Goal: Information Seeking & Learning: Find specific fact

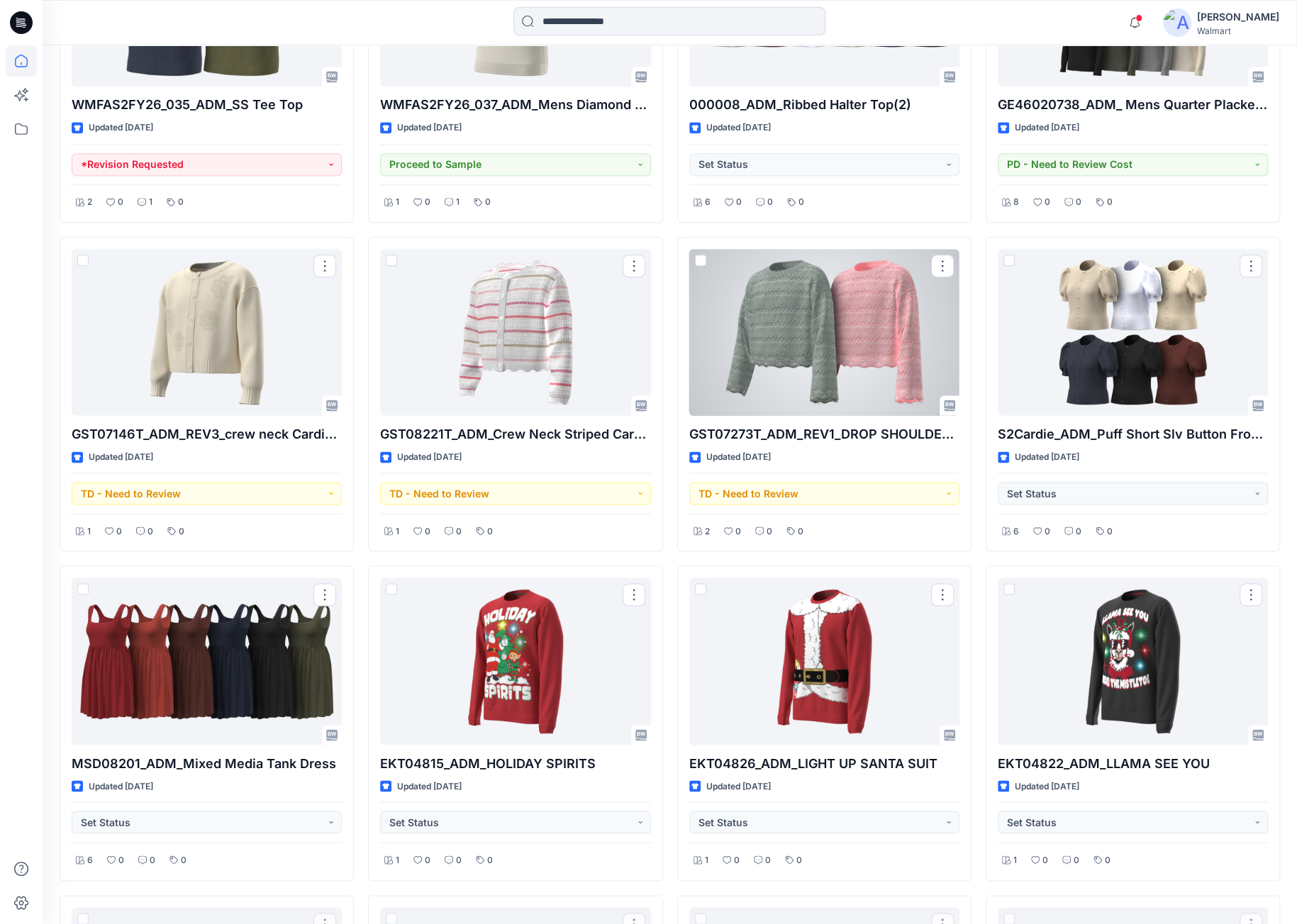
scroll to position [6468, 0]
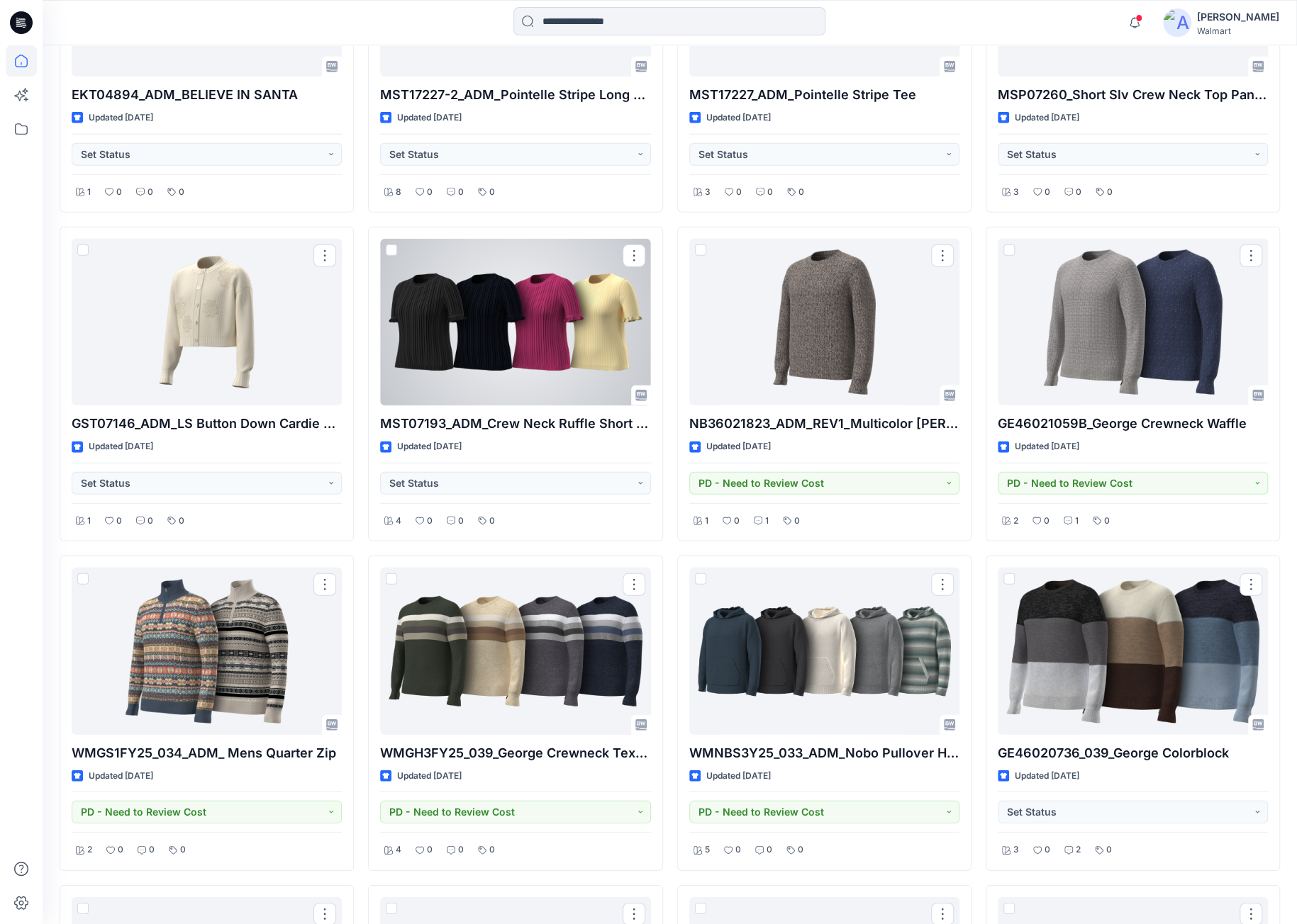
click at [558, 308] on div at bounding box center [514, 322] width 270 height 166
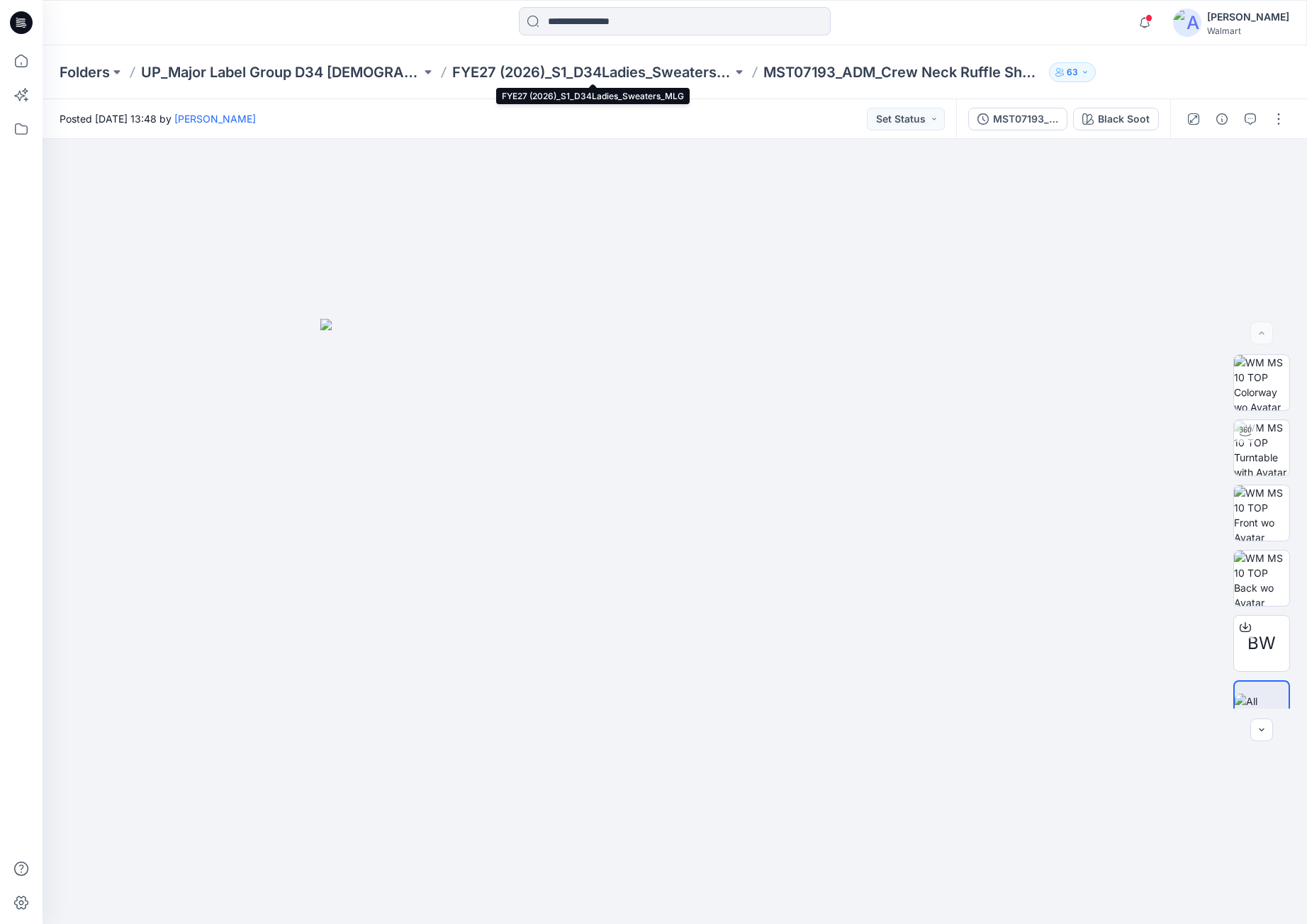
click at [531, 68] on p "FYE27 (2026)_S1_D34Ladies_Sweaters_MLG" at bounding box center [592, 73] width 280 height 20
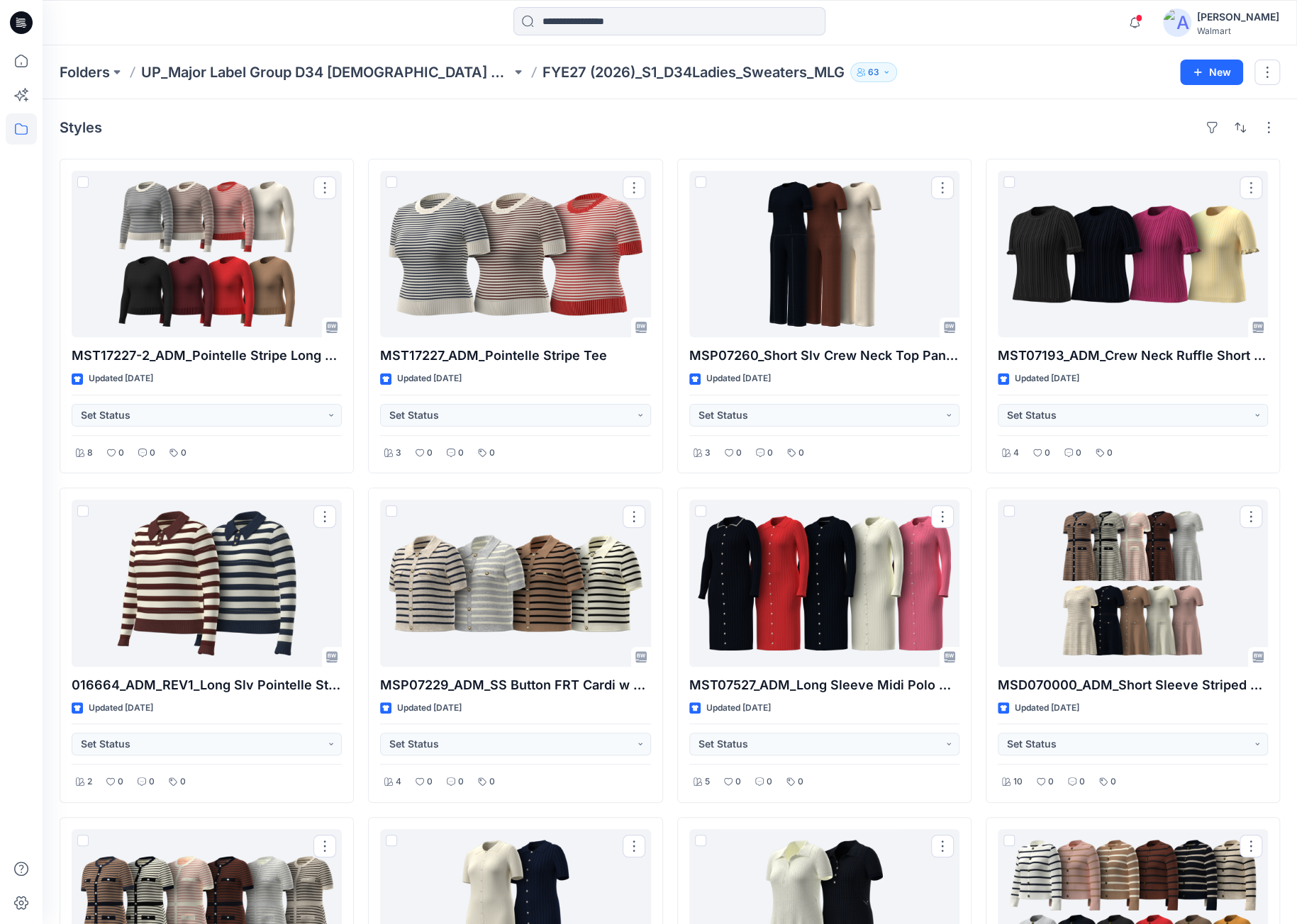
click at [413, 78] on p "UP_Major Label Group D34 [DEMOGRAPHIC_DATA] Sweaters" at bounding box center [326, 73] width 370 height 20
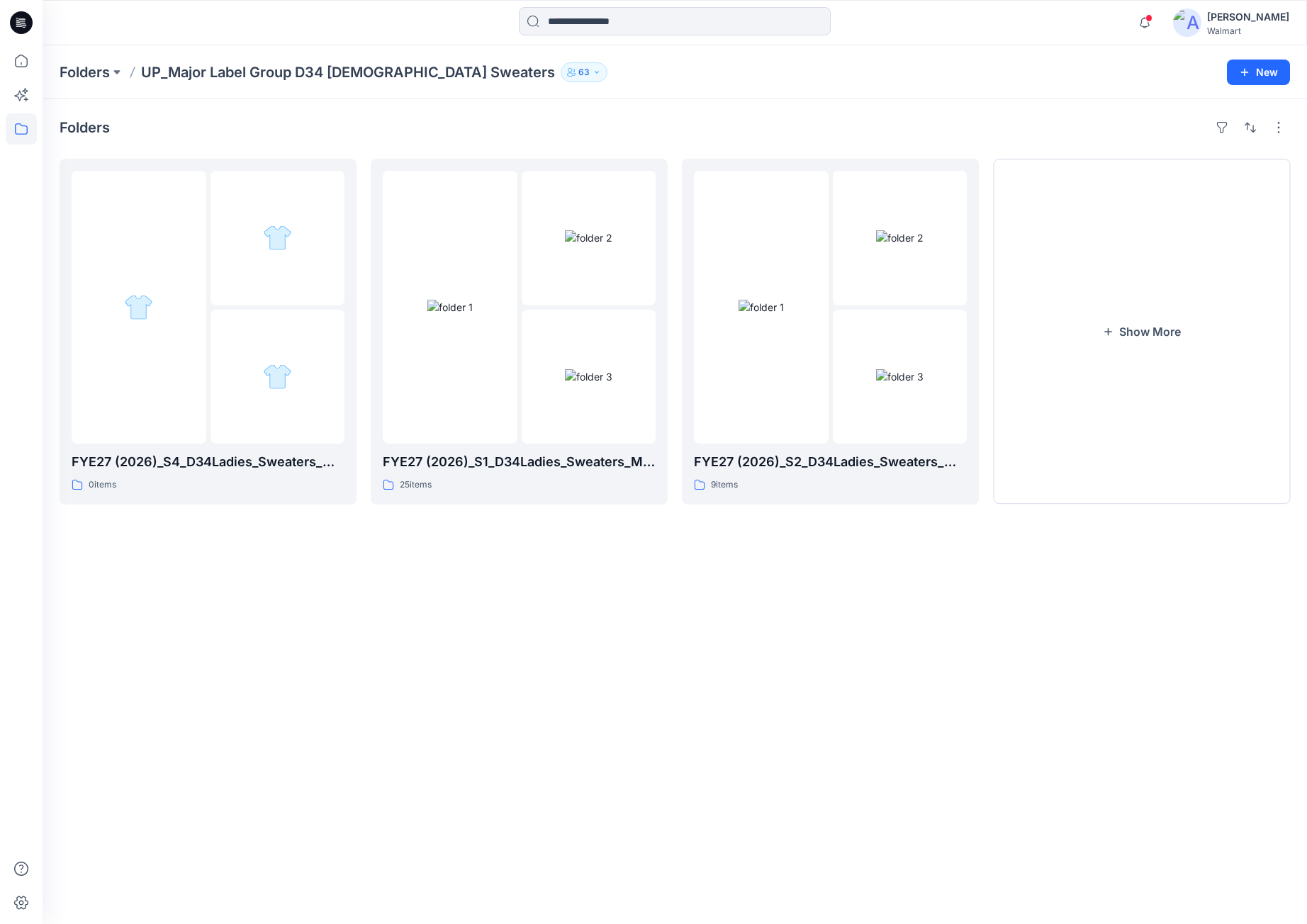
click at [1192, 390] on button "Show More" at bounding box center [1142, 332] width 297 height 345
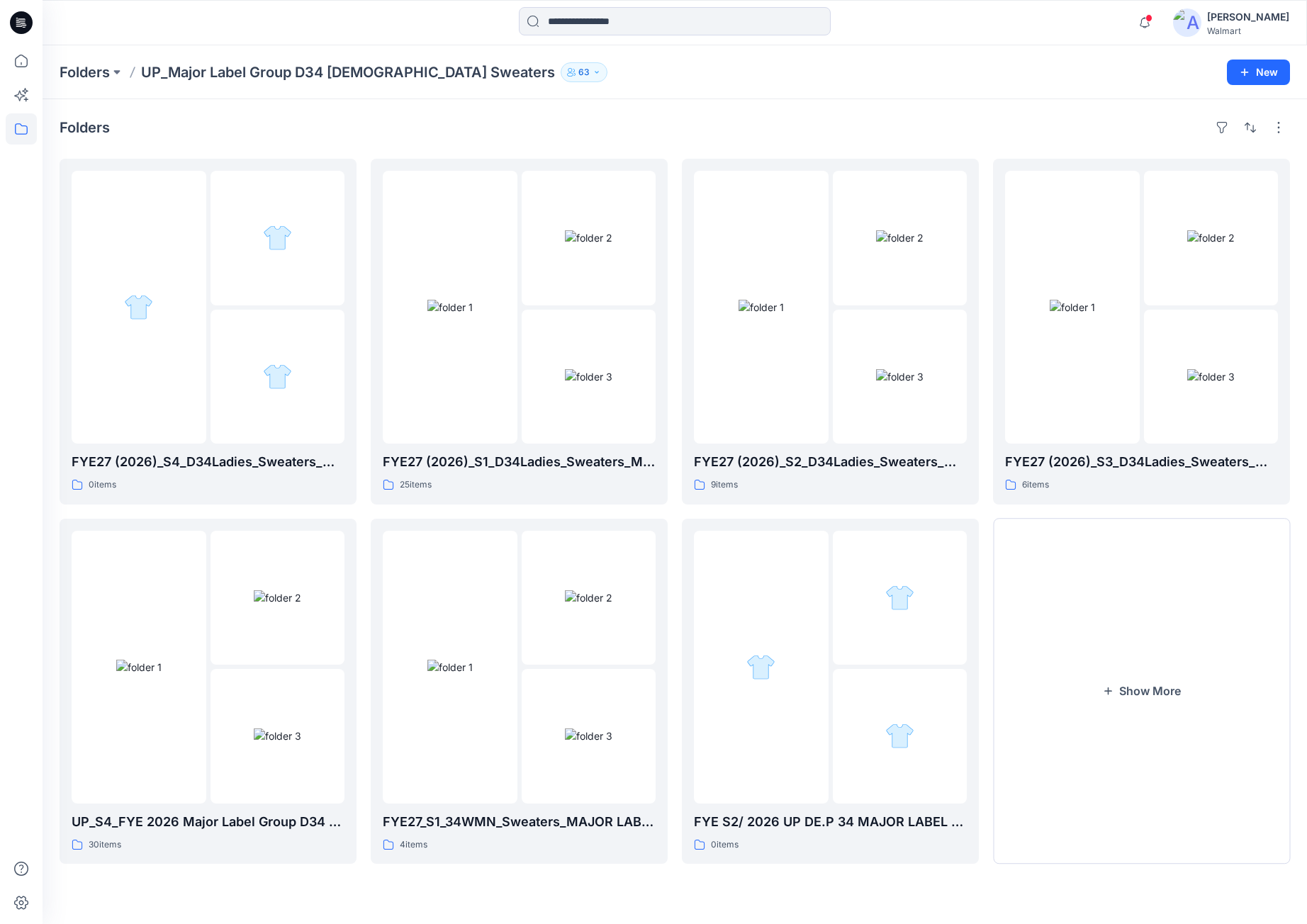
click at [1085, 595] on button "Show More" at bounding box center [1142, 692] width 297 height 345
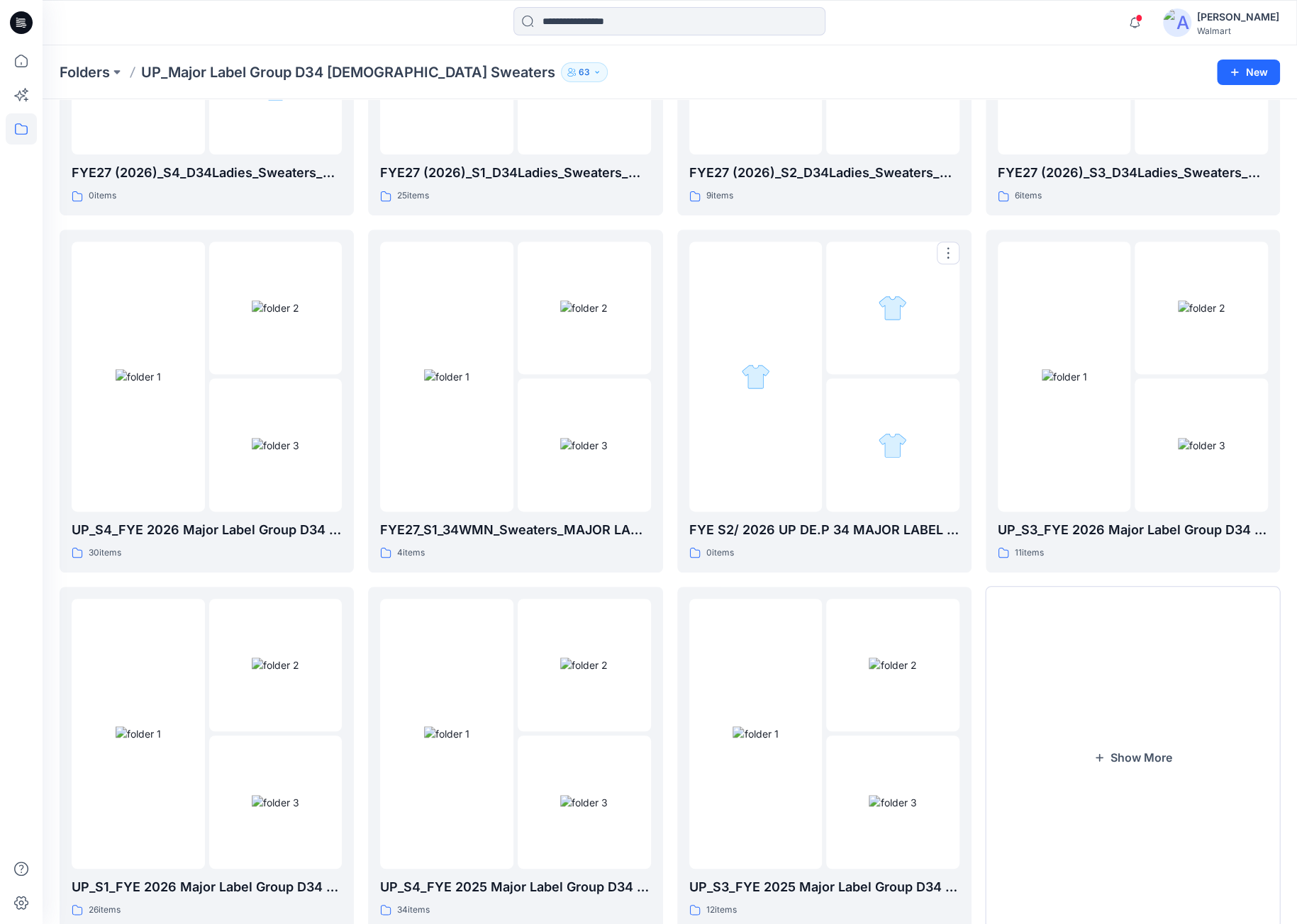
scroll to position [330, 0]
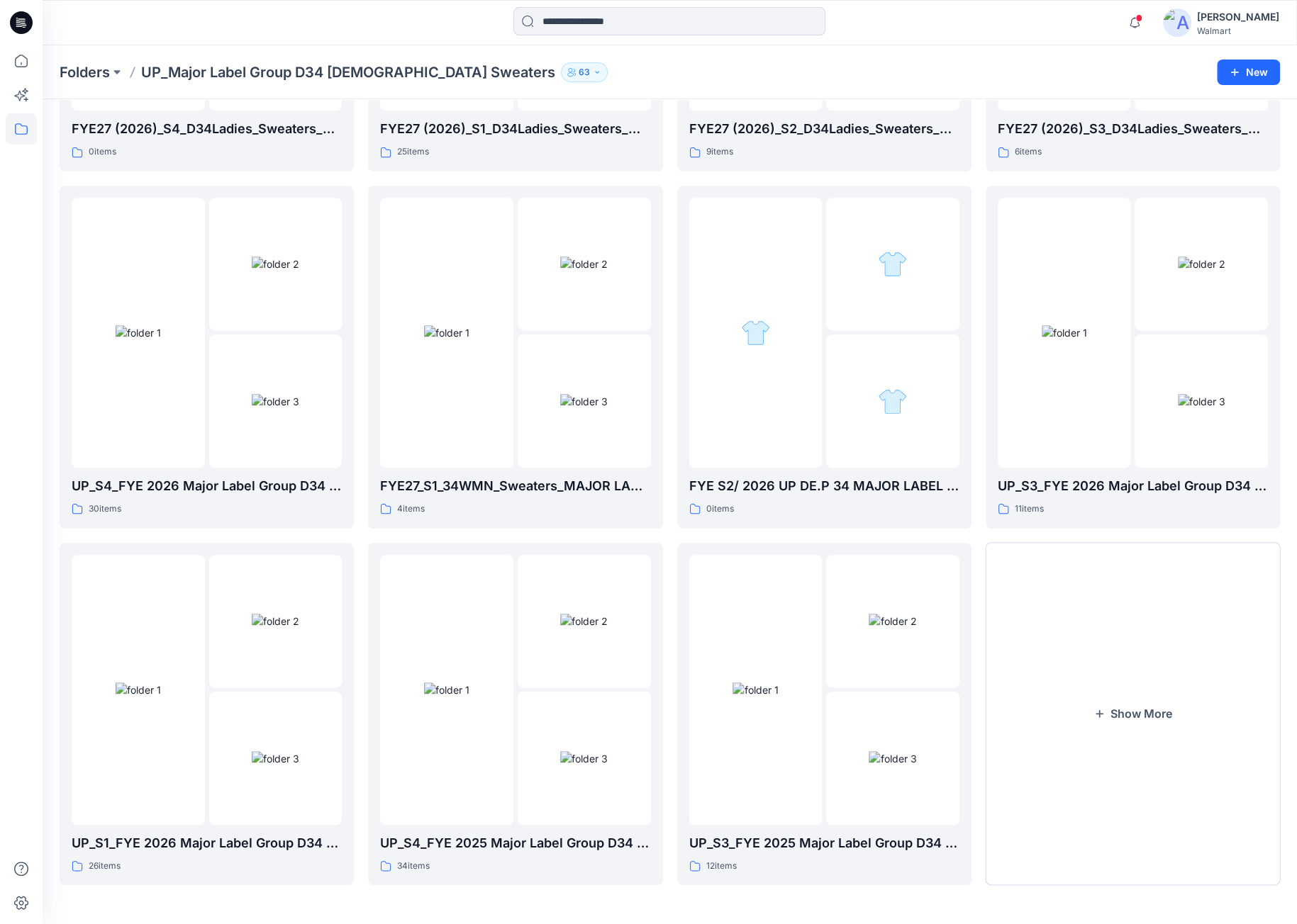
click at [1070, 605] on button "Show More" at bounding box center [1132, 714] width 294 height 343
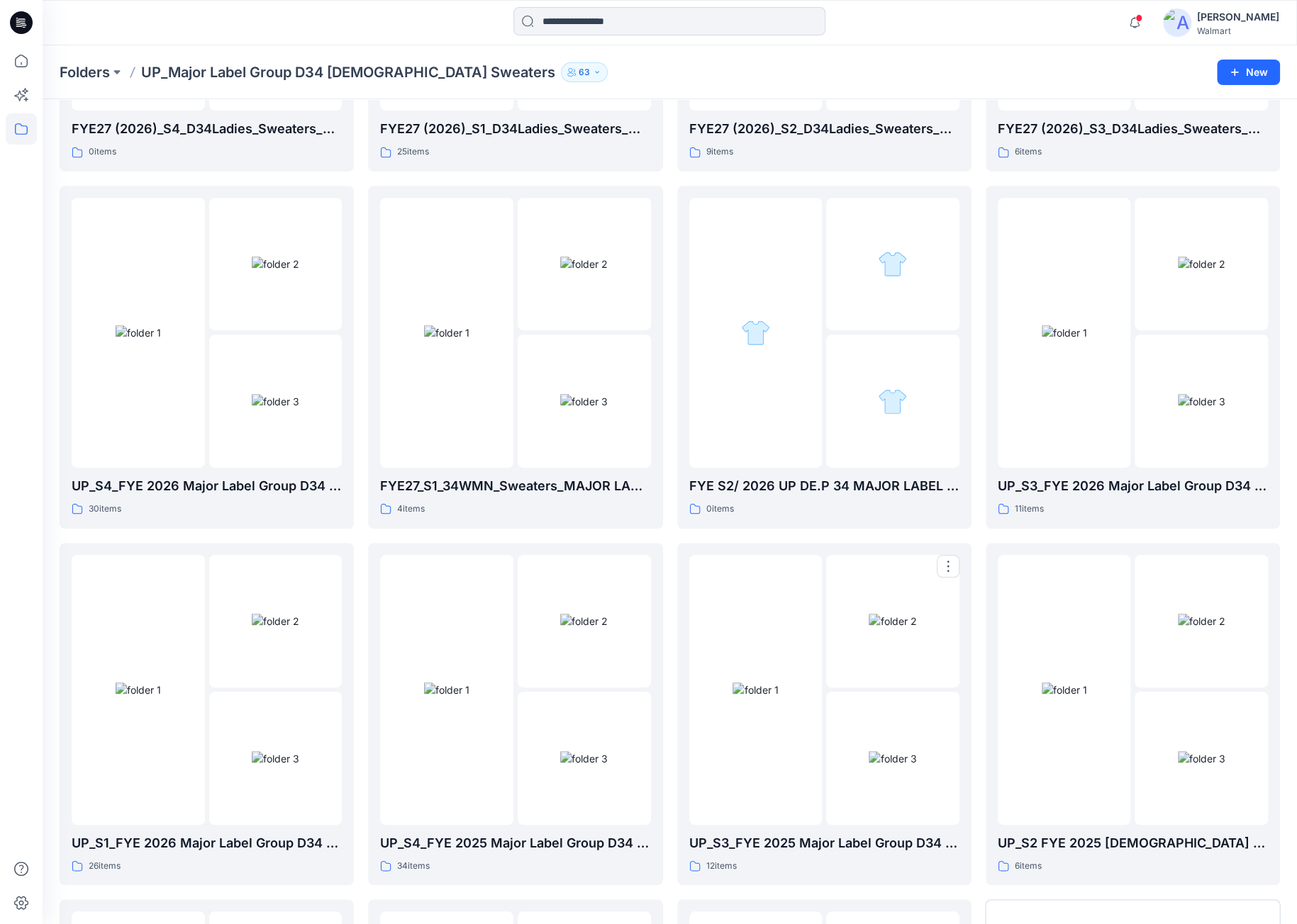
scroll to position [688, 0]
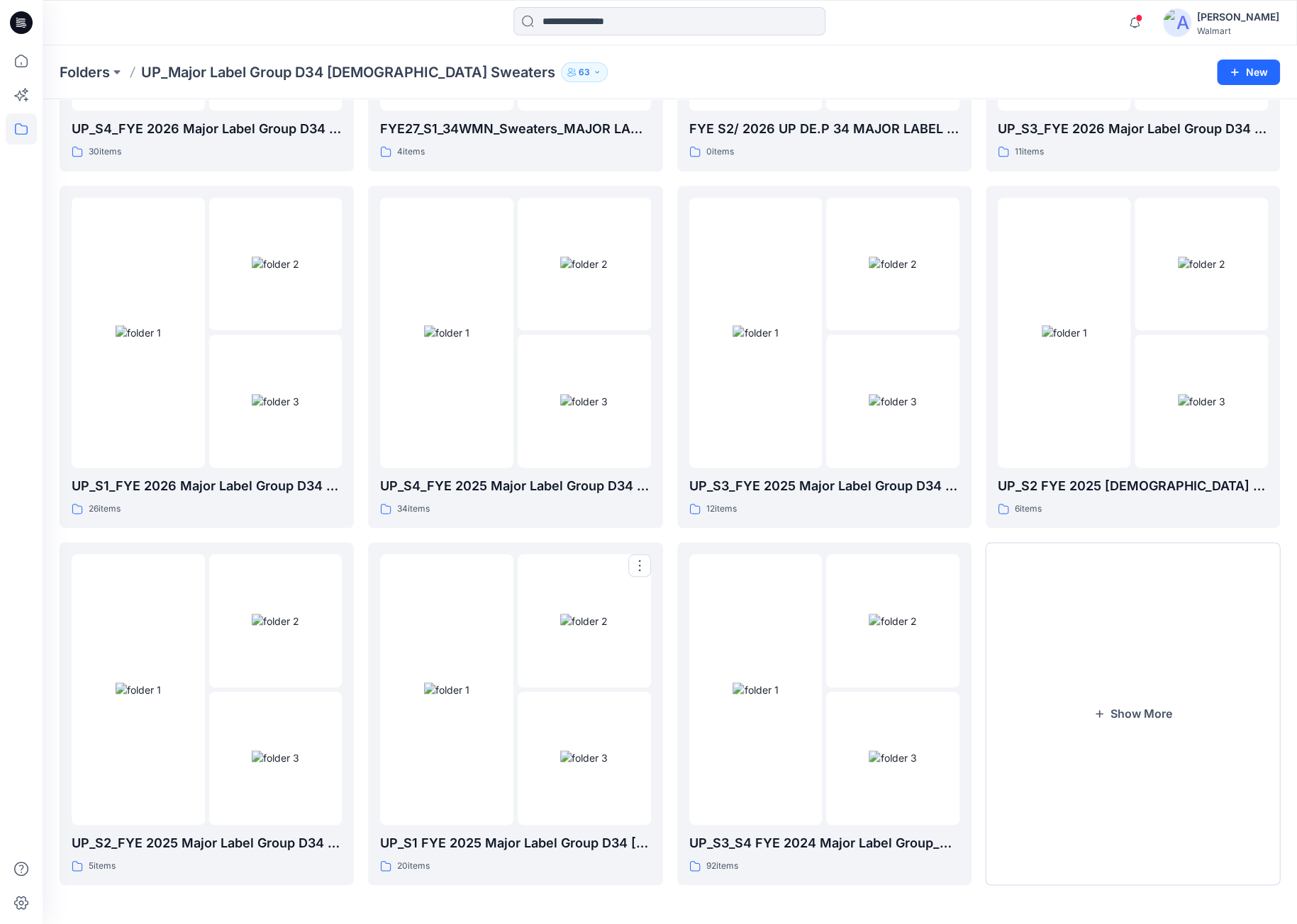
click at [439, 683] on img at bounding box center [447, 690] width 46 height 15
click at [1281, 701] on div "Folders FYE27 (2026)_S4_D34Ladies_Sweaters_MLG 0 items UP_S4_FYE 2026 Major Lab…" at bounding box center [669, 168] width 1255 height 1513
click at [1237, 726] on button "Show More" at bounding box center [1132, 713] width 294 height 343
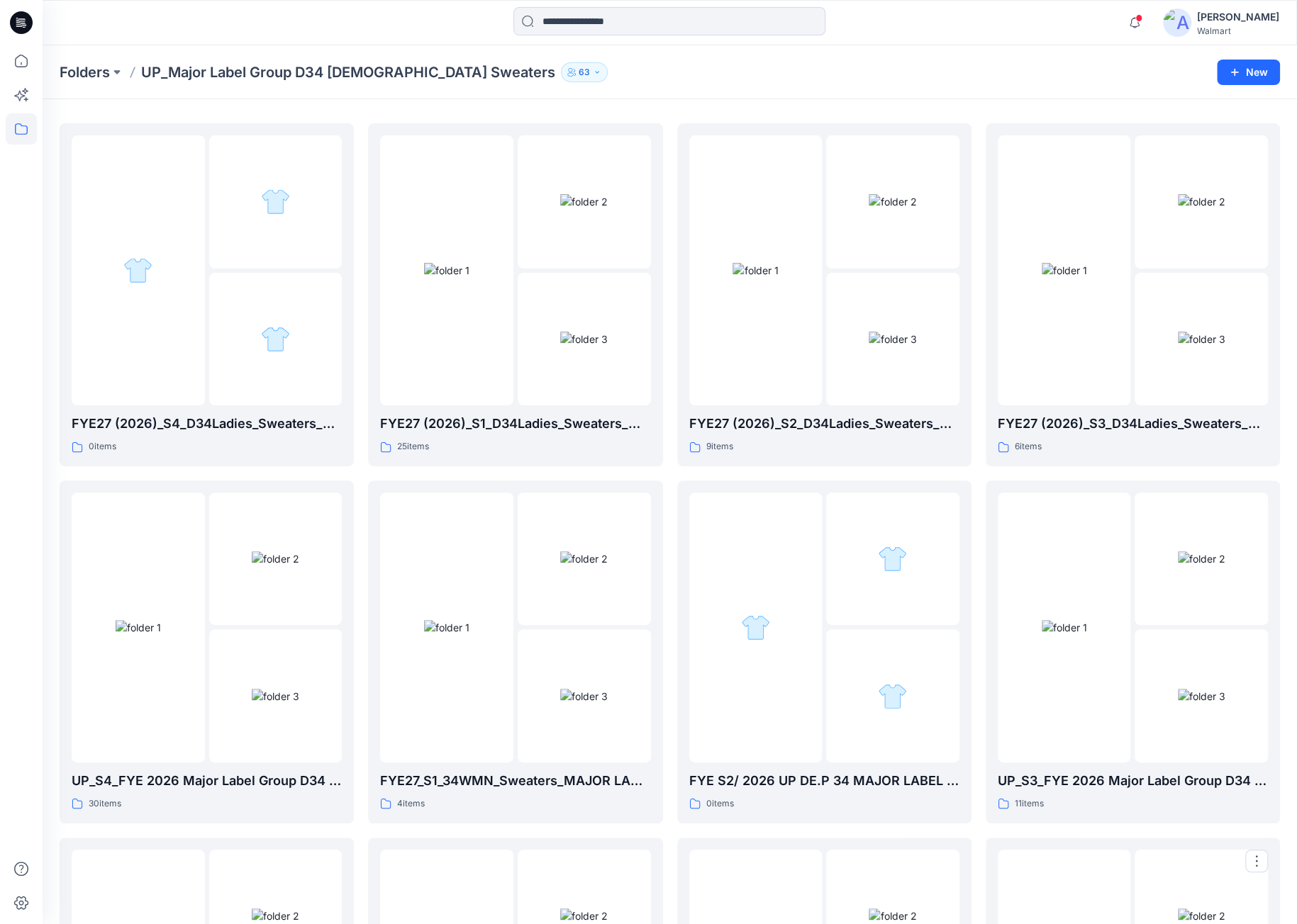
scroll to position [33, 0]
click at [594, 569] on img at bounding box center [584, 561] width 47 height 15
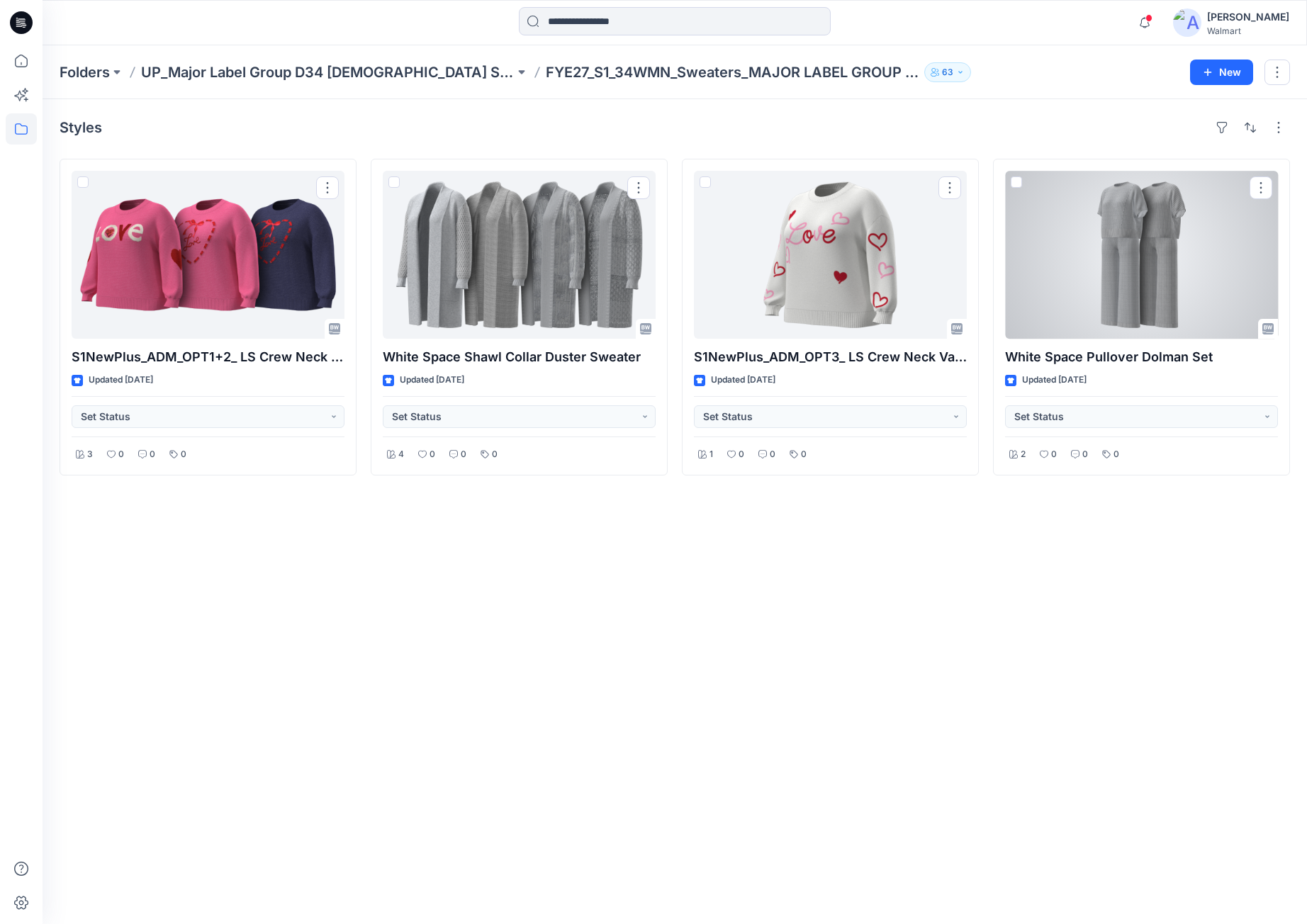
click at [1107, 328] on div at bounding box center [1141, 255] width 273 height 168
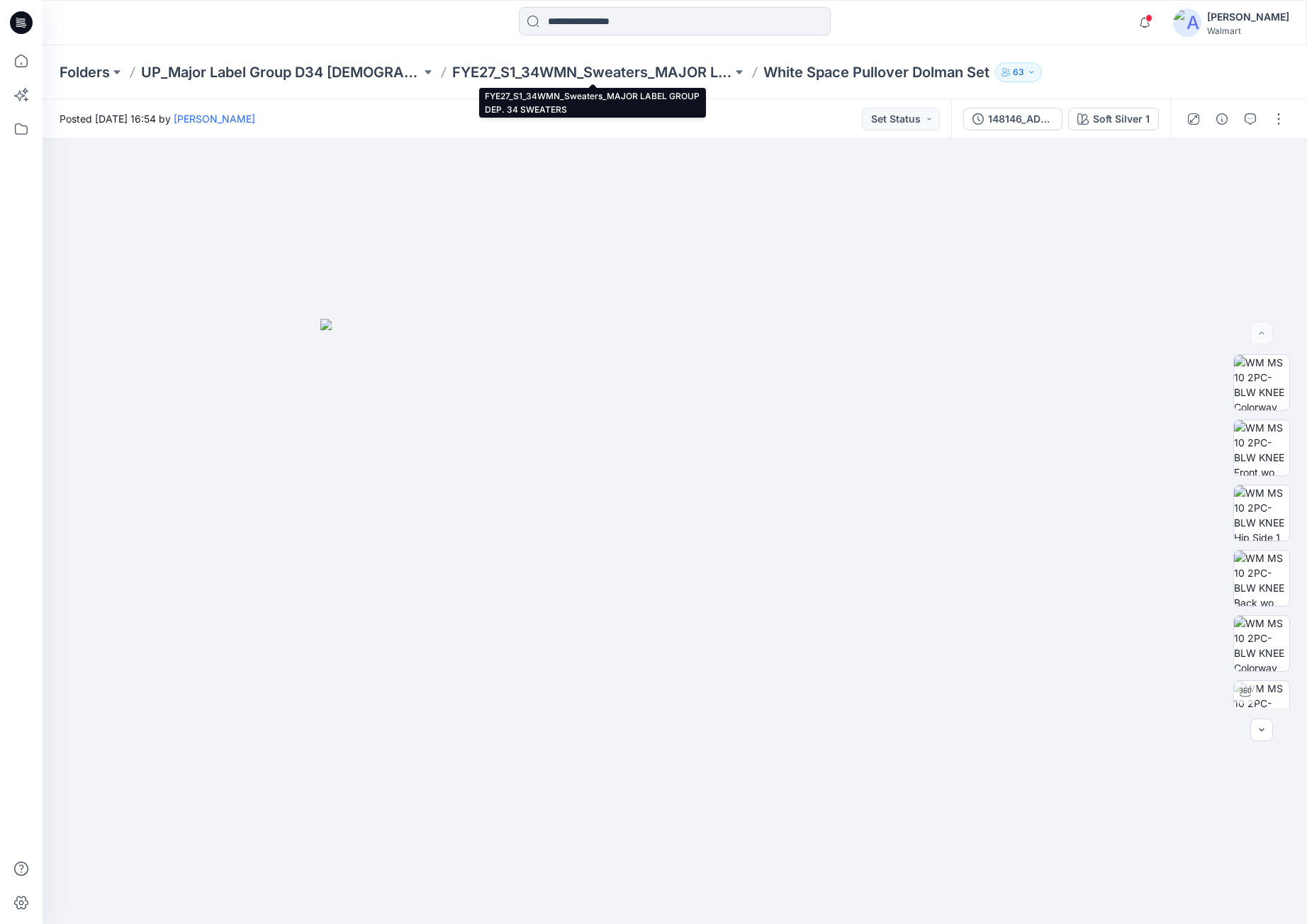
click at [508, 73] on p "FYE27_S1_34WMN_Sweaters_MAJOR LABEL GROUP DEP. 34 SWEATERS" at bounding box center [592, 73] width 280 height 20
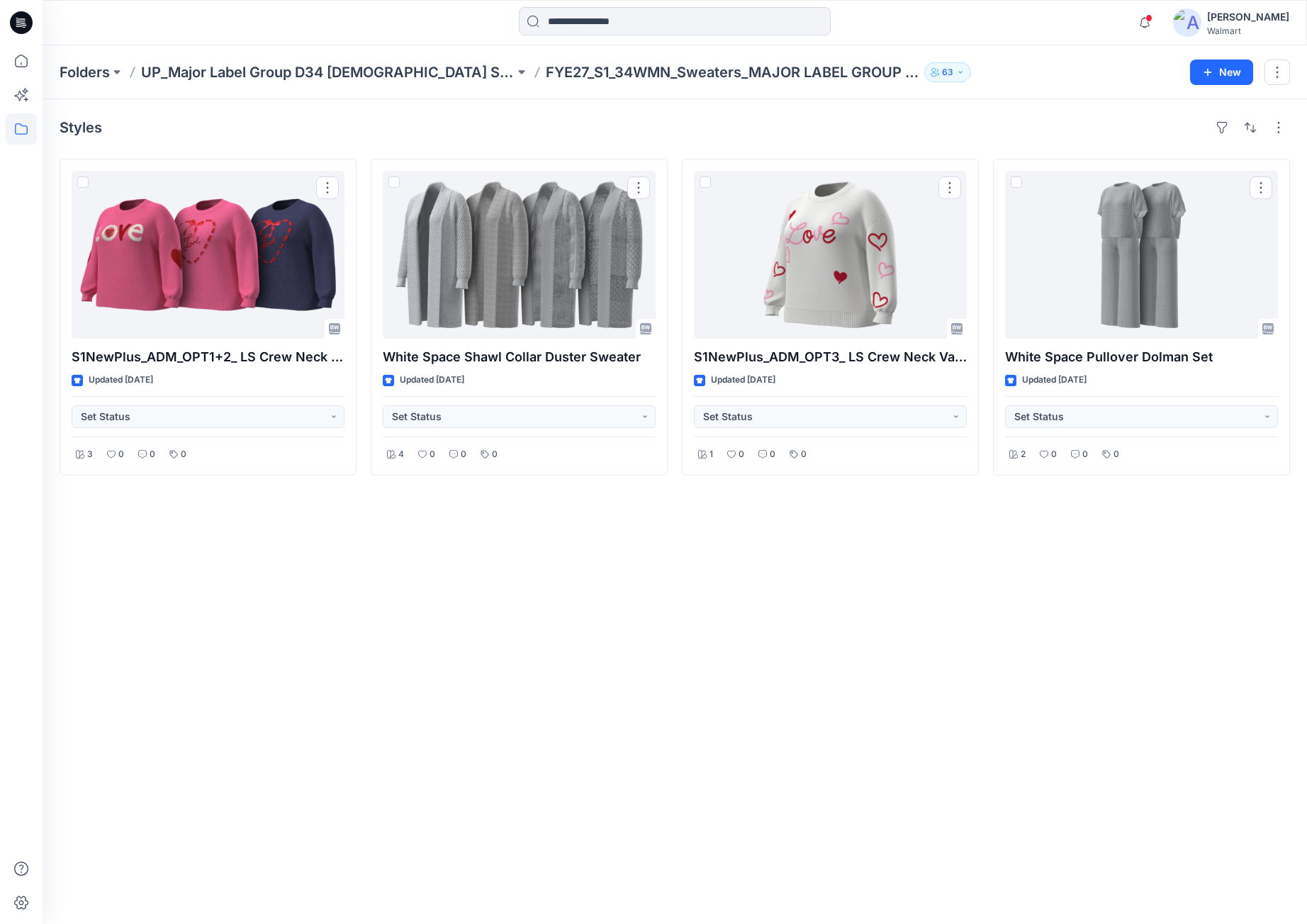
click at [405, 70] on p "UP_Major Label Group D34 [DEMOGRAPHIC_DATA] Sweaters" at bounding box center [328, 73] width 373 height 20
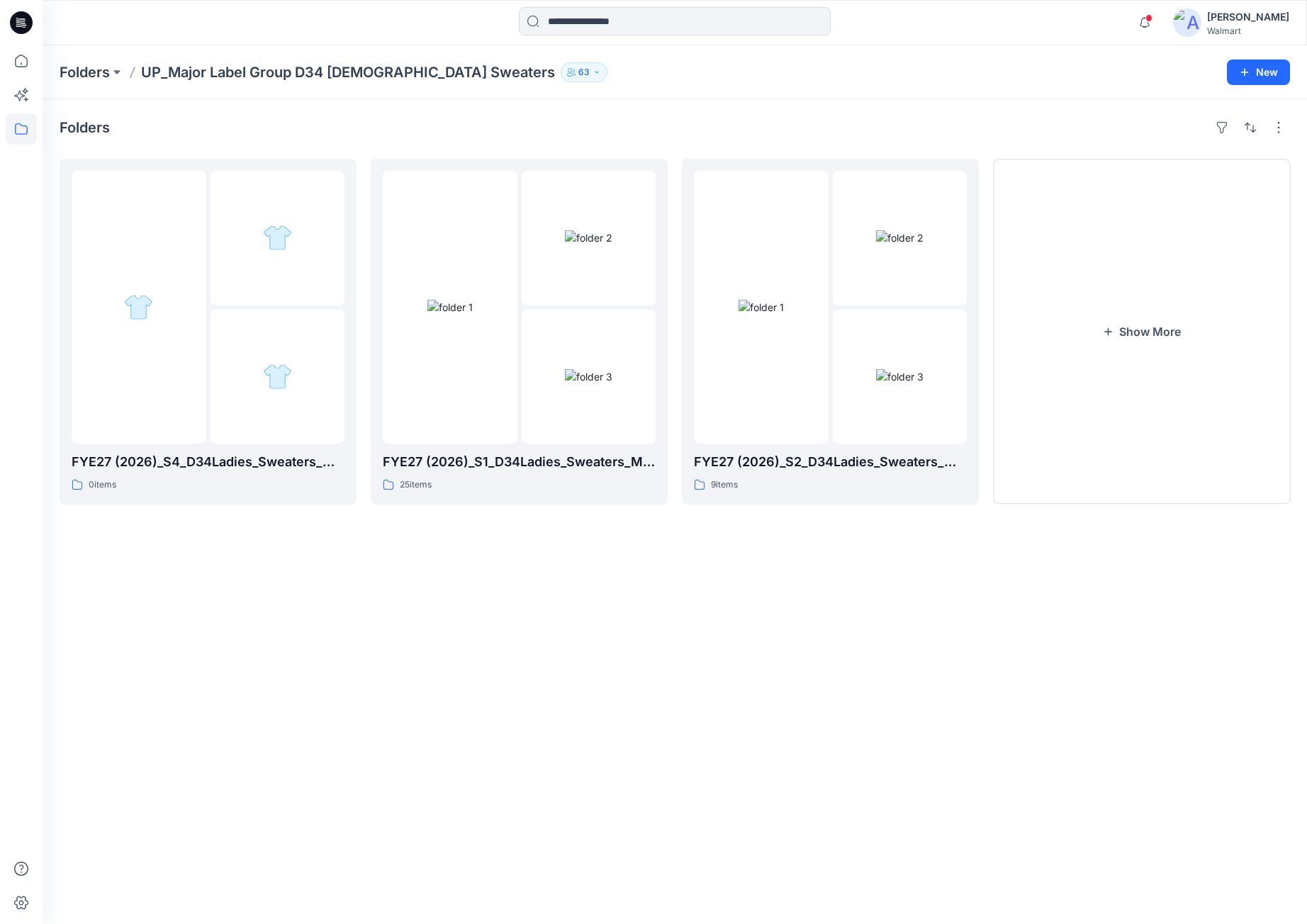
click at [1164, 483] on button "Show More" at bounding box center [1142, 332] width 297 height 345
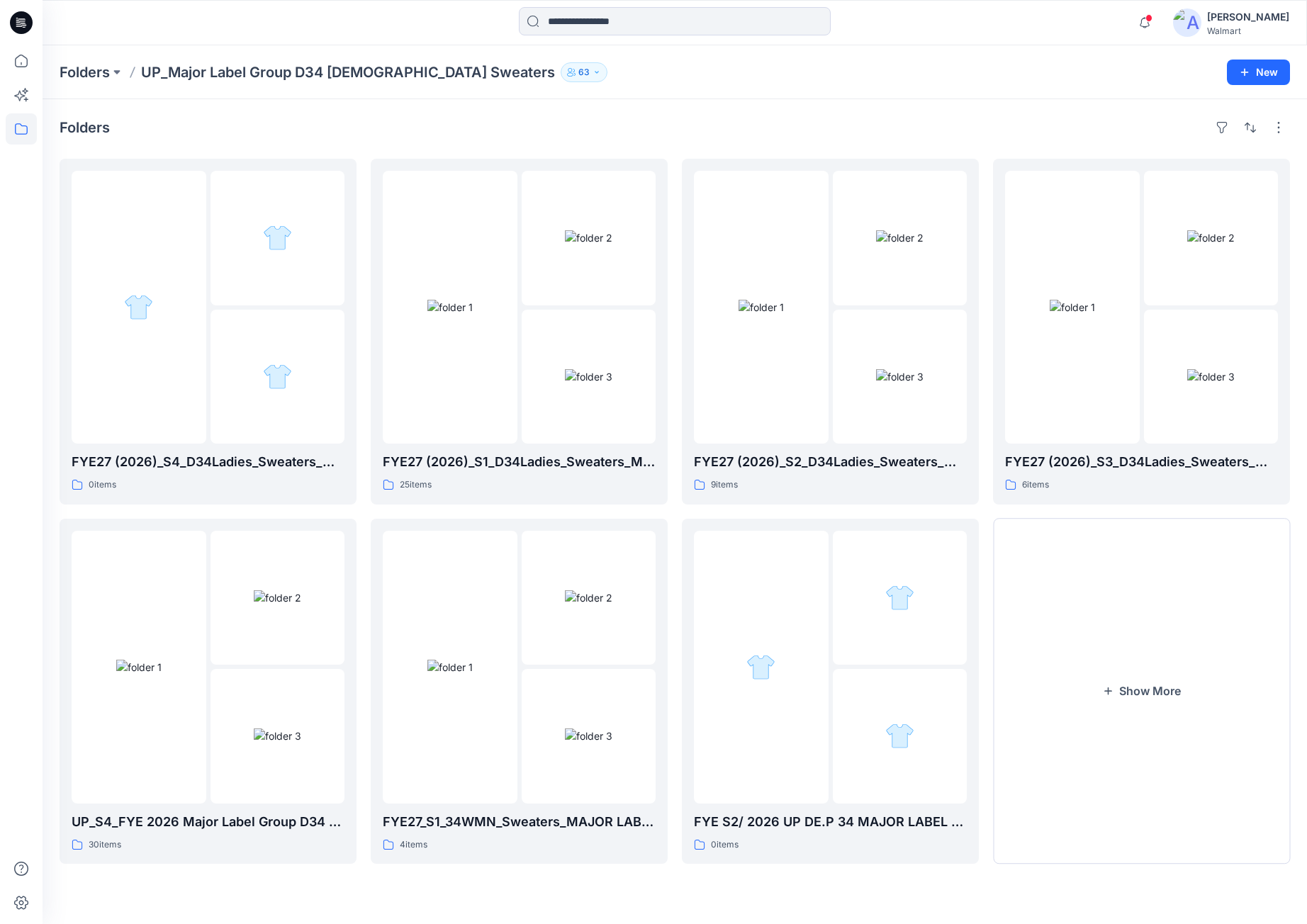
click at [1102, 624] on button "Show More" at bounding box center [1142, 692] width 297 height 345
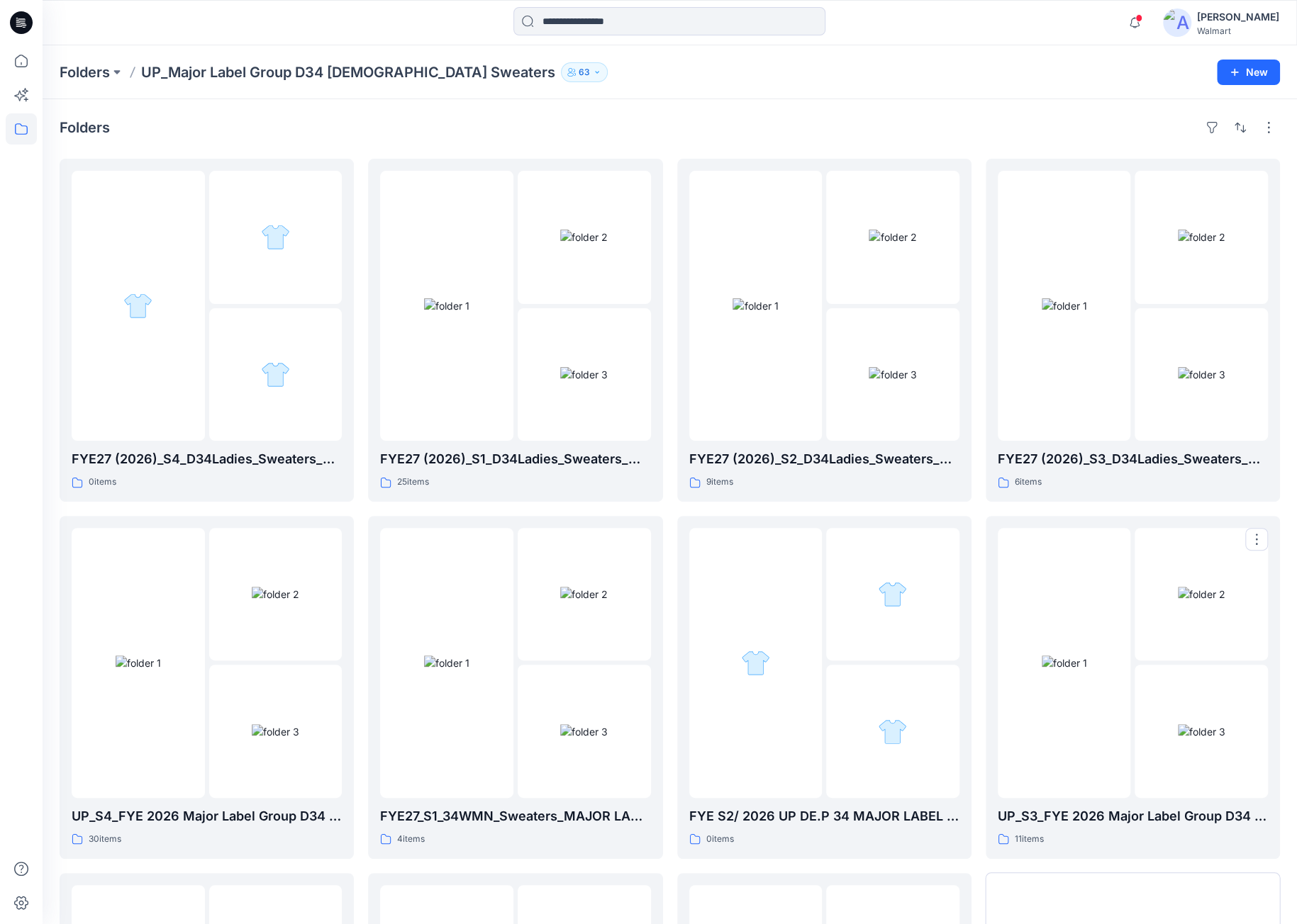
click at [1042, 671] on img at bounding box center [1065, 663] width 46 height 15
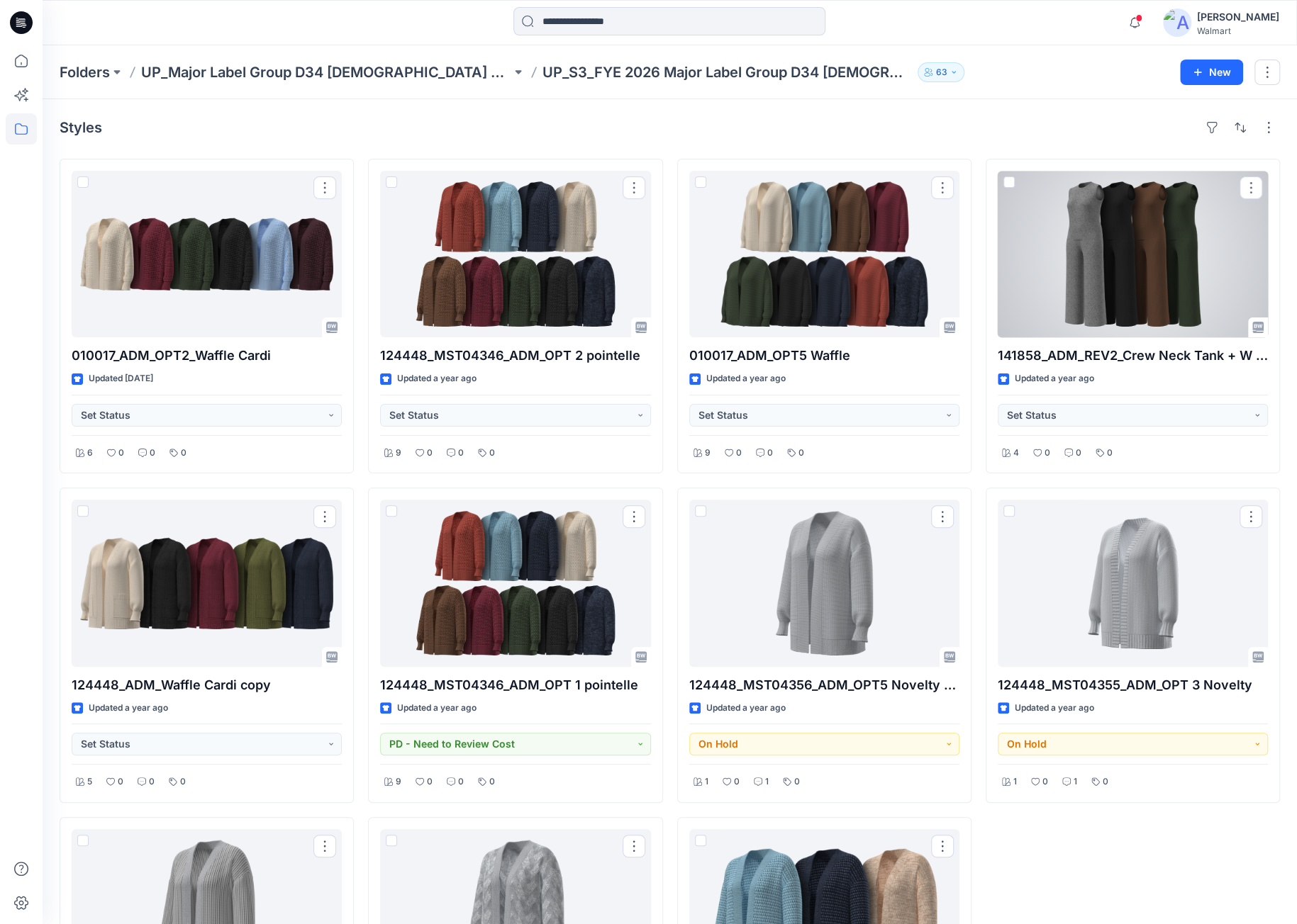
click at [1081, 271] on div at bounding box center [1132, 254] width 270 height 166
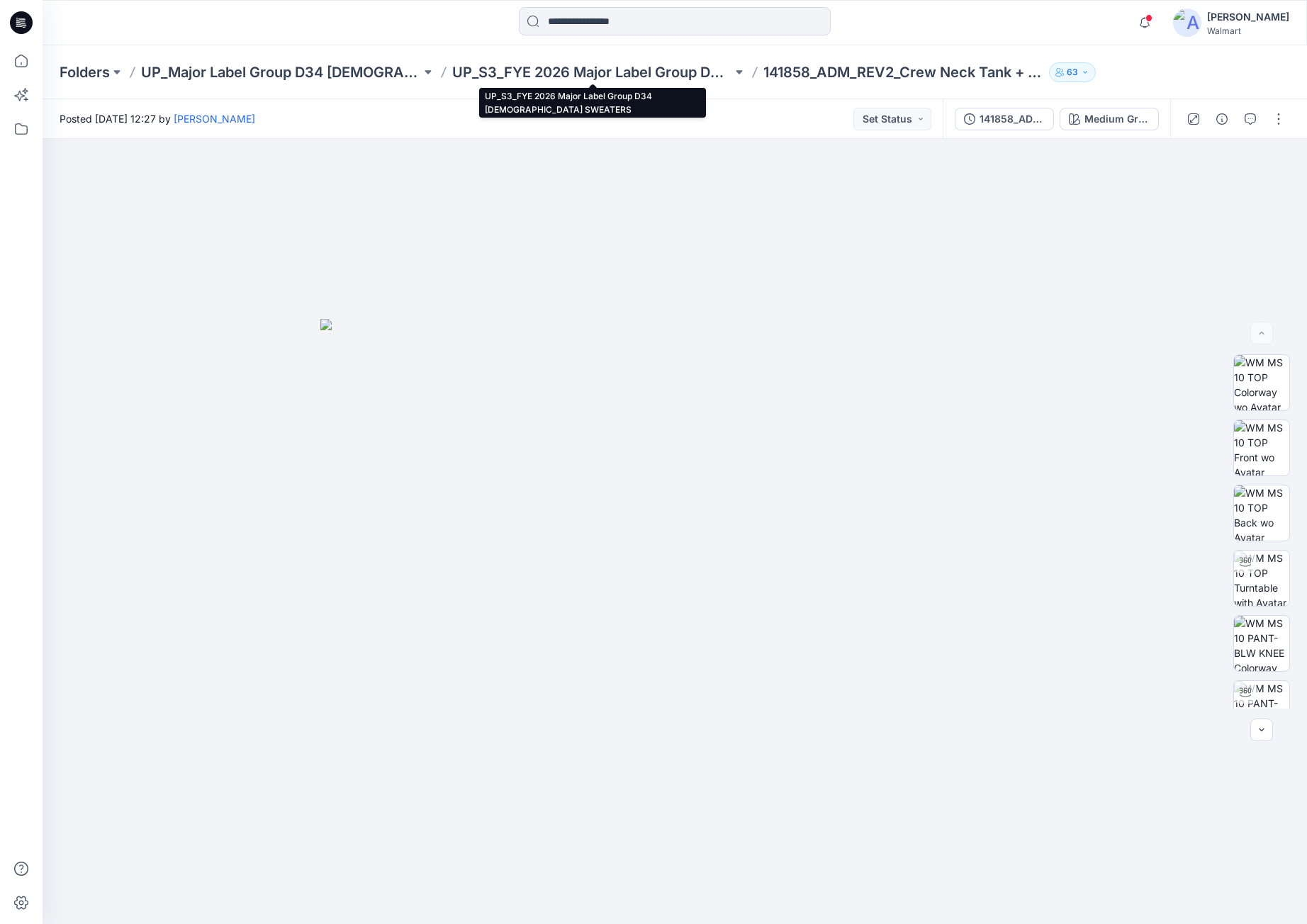
click at [573, 75] on p "UP_S3_FYE 2026 Major Label Group D34 [DEMOGRAPHIC_DATA] SWEATERS" at bounding box center [592, 73] width 280 height 20
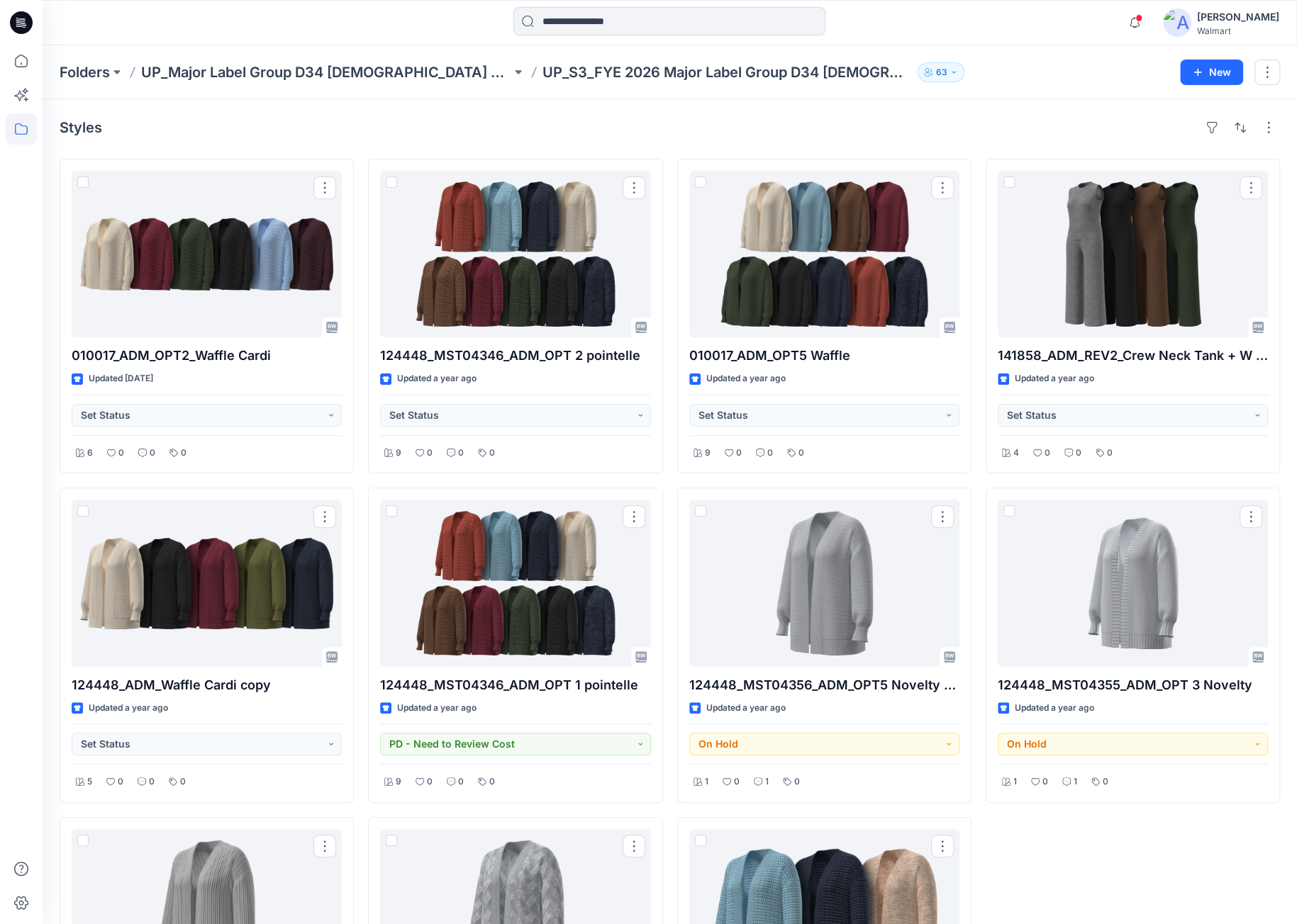
click at [399, 80] on p "UP_Major Label Group D34 [DEMOGRAPHIC_DATA] Sweaters" at bounding box center [326, 73] width 370 height 20
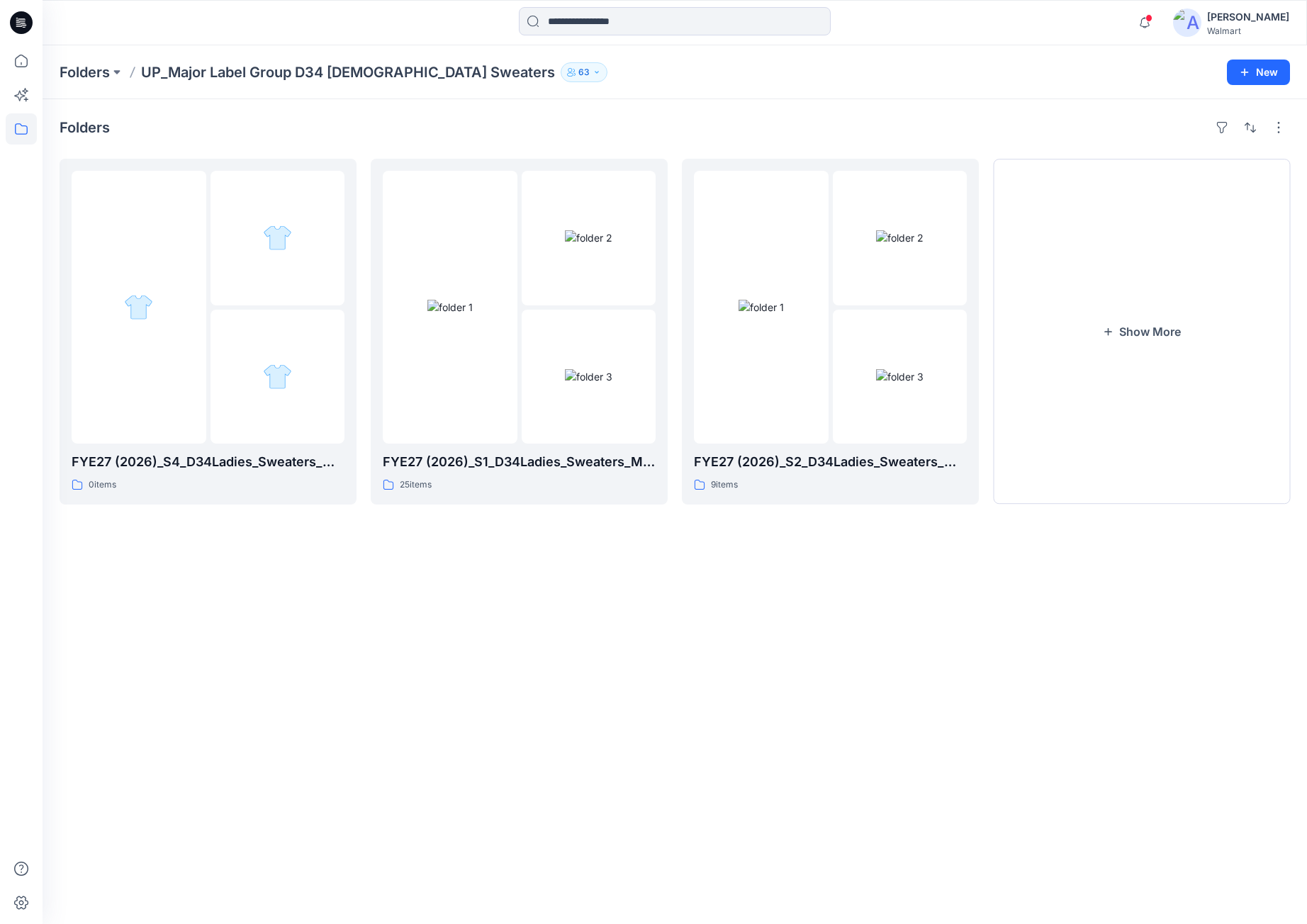
click at [1151, 350] on button "Show More" at bounding box center [1142, 332] width 297 height 345
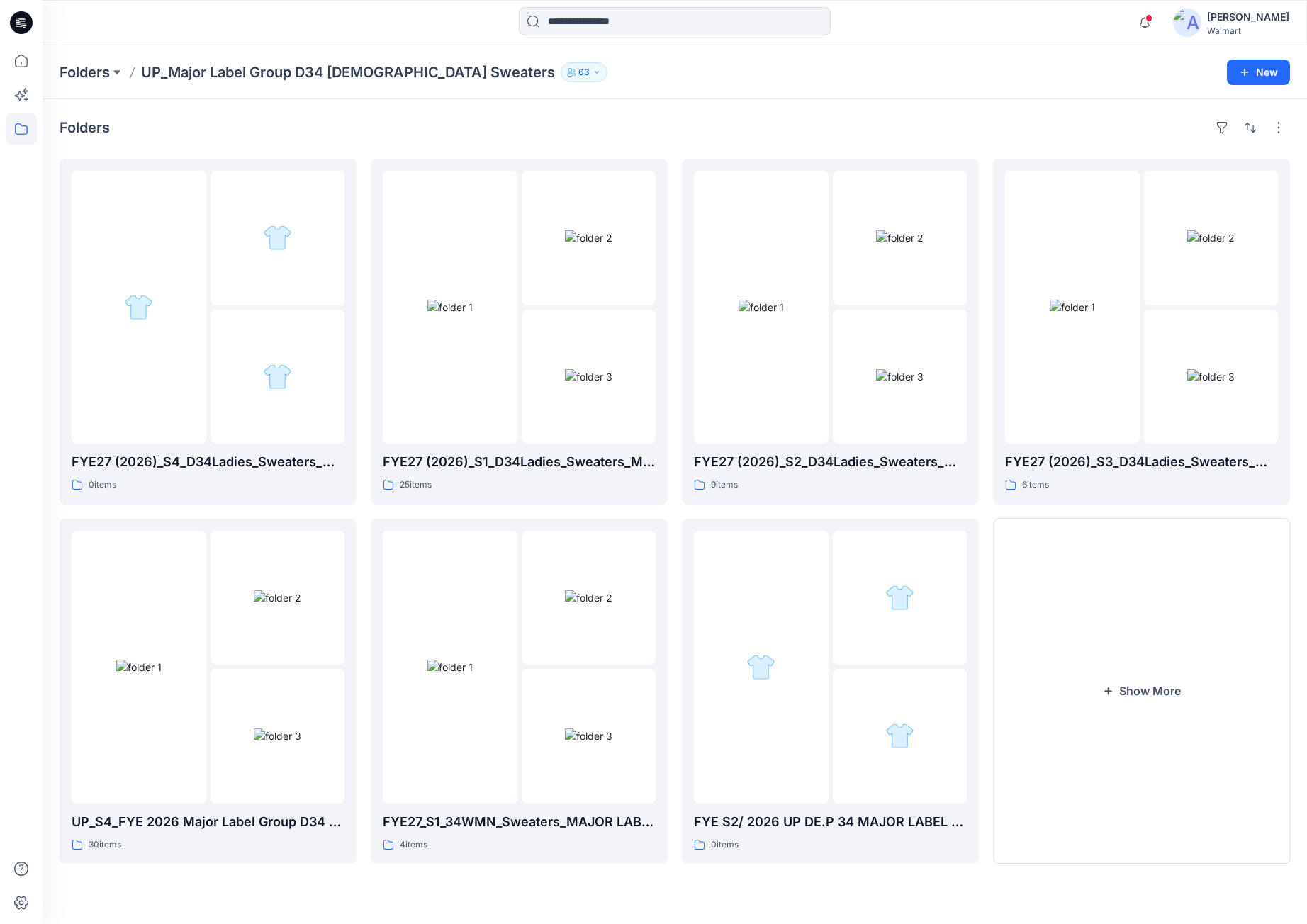
click at [1167, 658] on button "Show More" at bounding box center [1142, 692] width 297 height 345
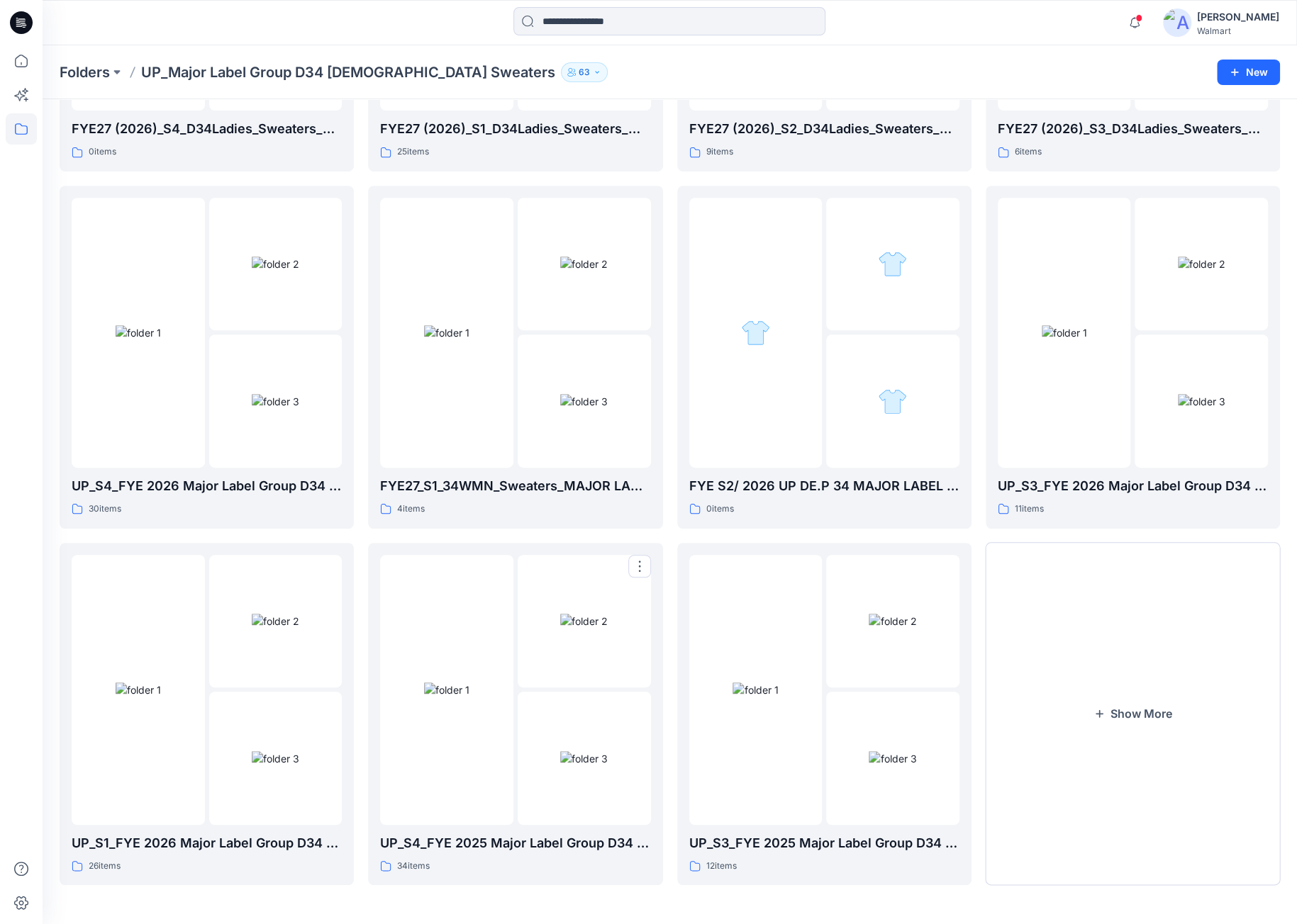
scroll to position [329, 0]
click at [1100, 729] on button "Show More" at bounding box center [1132, 715] width 294 height 343
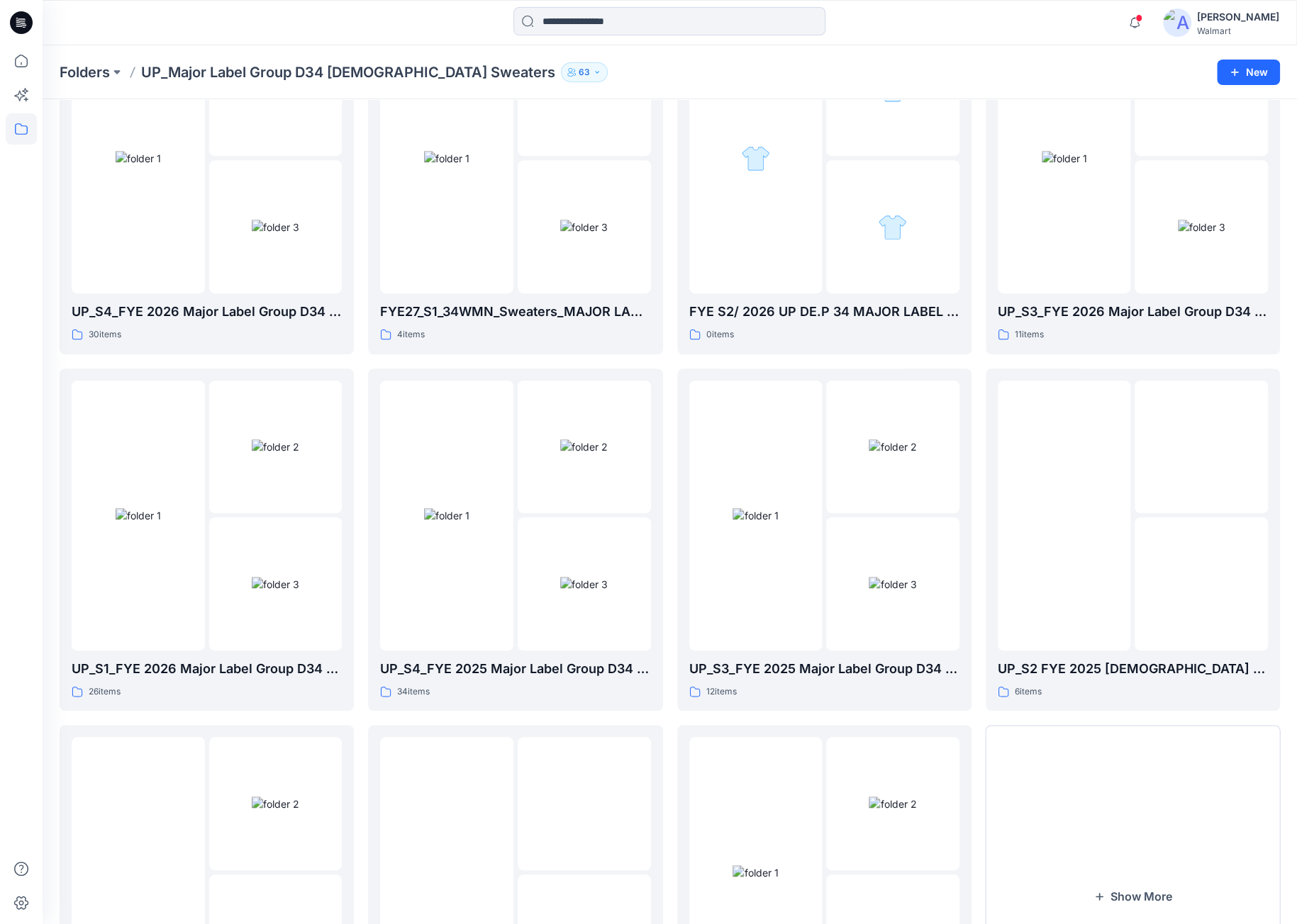
scroll to position [688, 0]
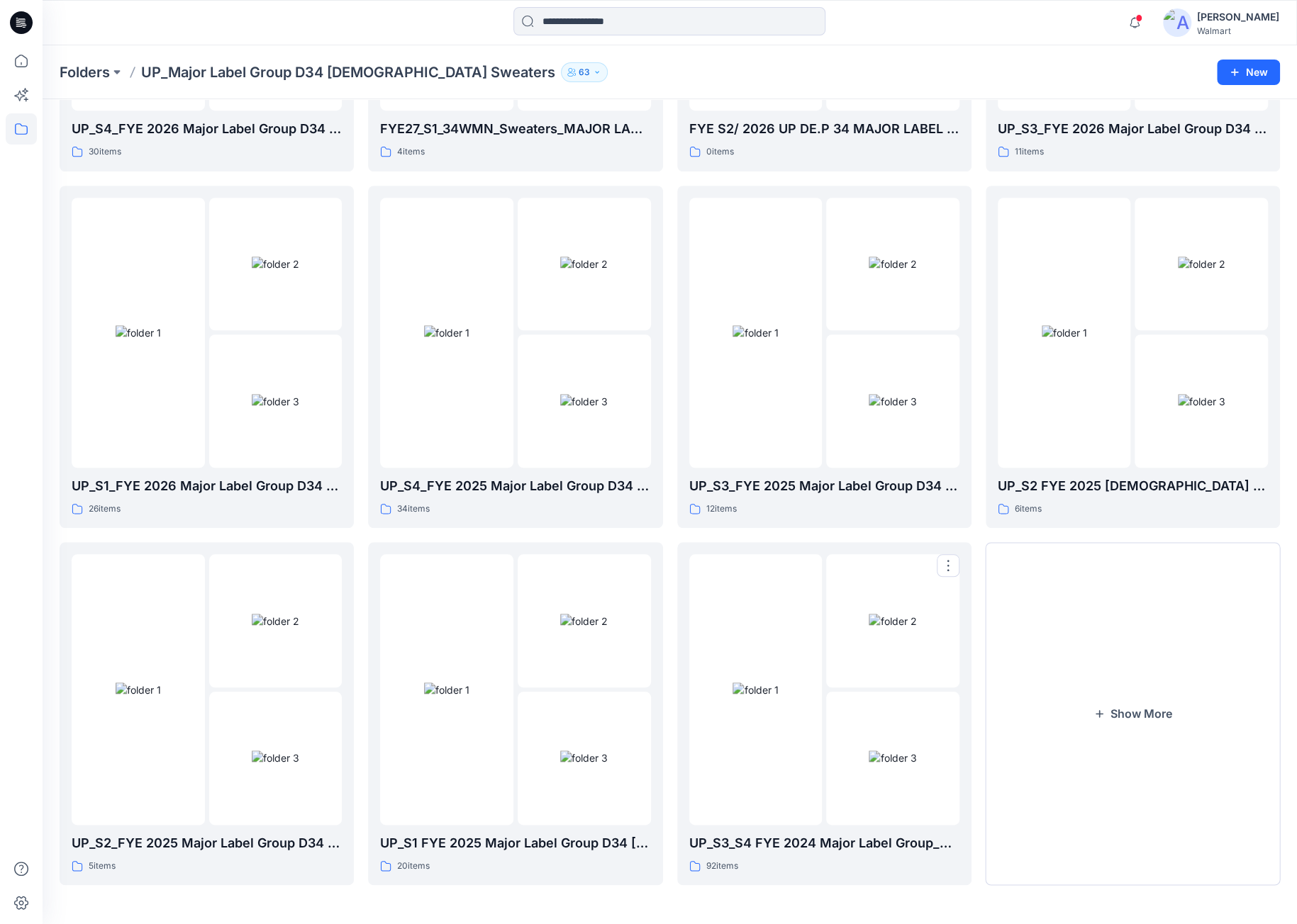
click at [778, 697] on img at bounding box center [755, 690] width 46 height 15
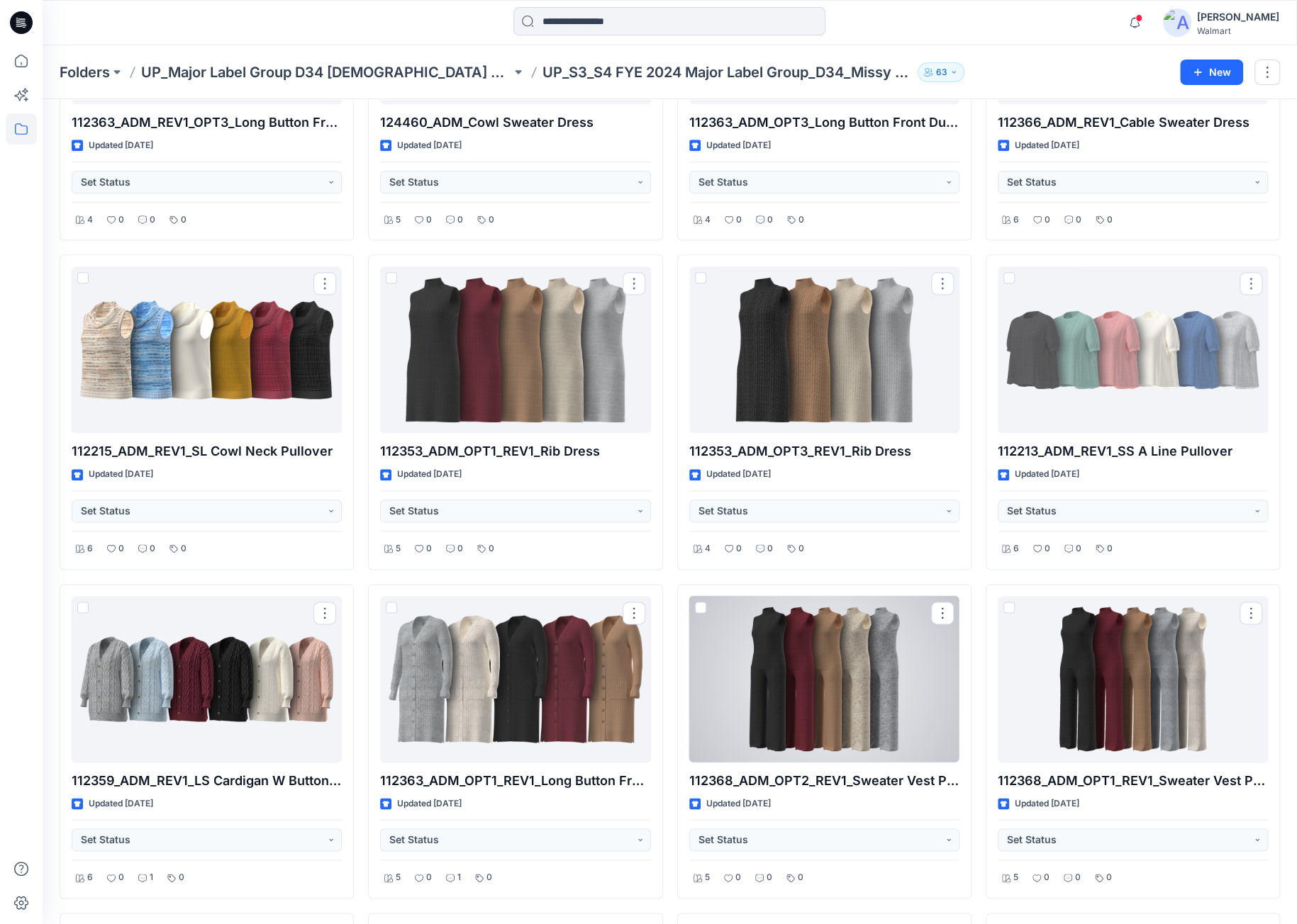
scroll to position [4843, 0]
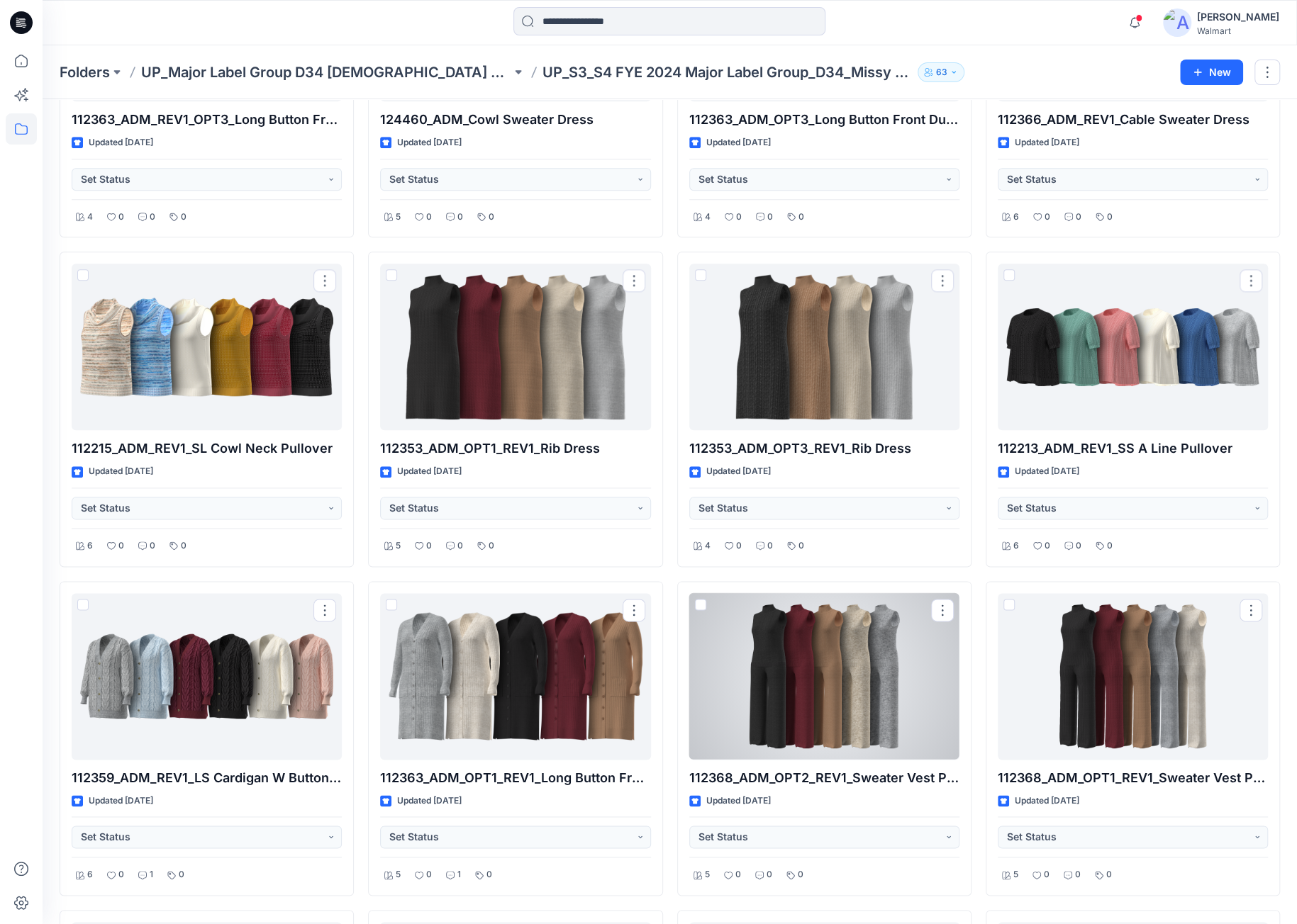
click at [796, 718] on div at bounding box center [823, 676] width 270 height 166
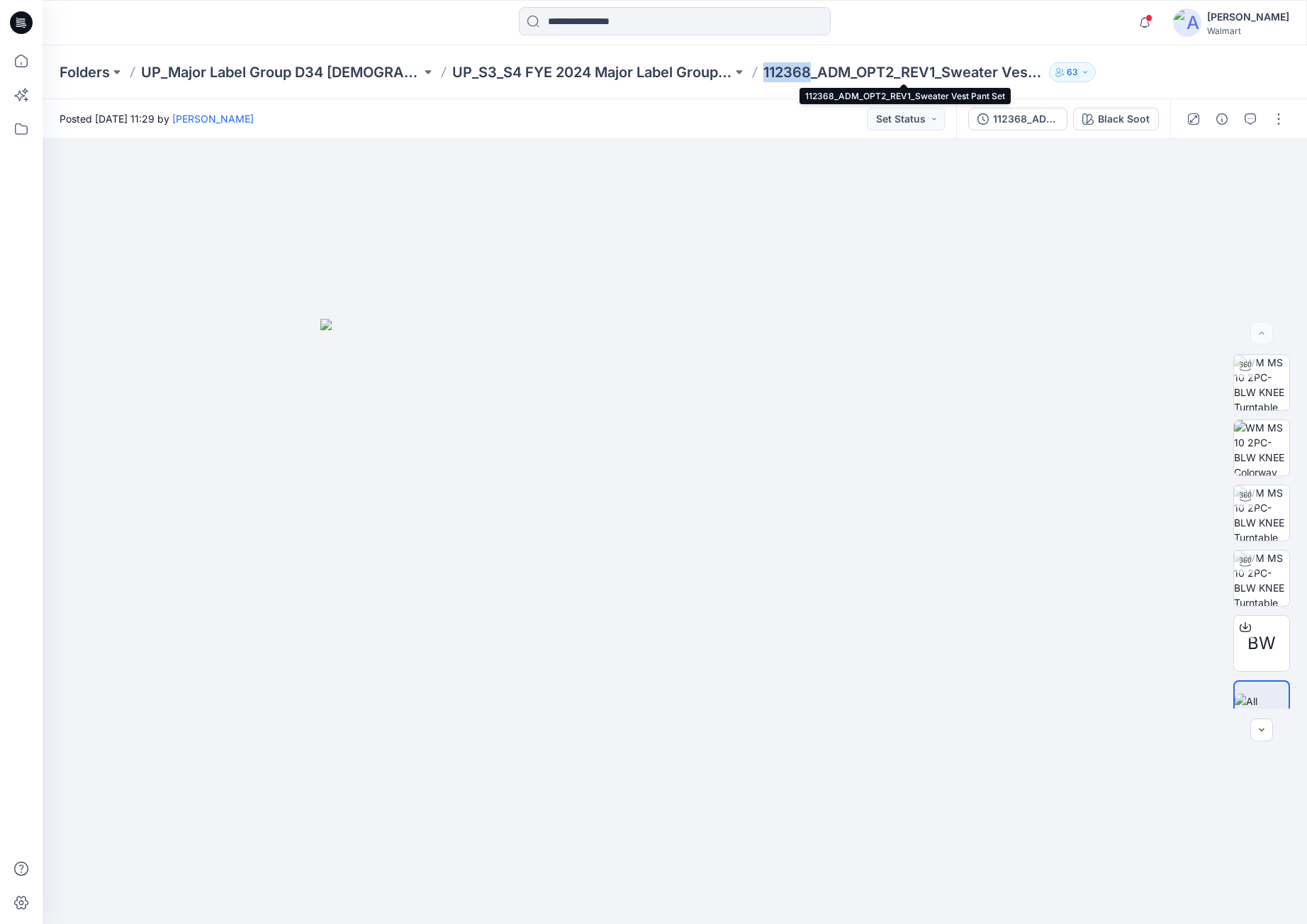
drag, startPoint x: 760, startPoint y: 73, endPoint x: 811, endPoint y: 72, distance: 51.0
click at [811, 72] on div "Folders UP_Major Label Group D34 [DEMOGRAPHIC_DATA] Sweaters UP_S3_S4 FYE 2024 …" at bounding box center [619, 73] width 1120 height 20
copy p "112368"
